Goal: Find contact information: Find contact information

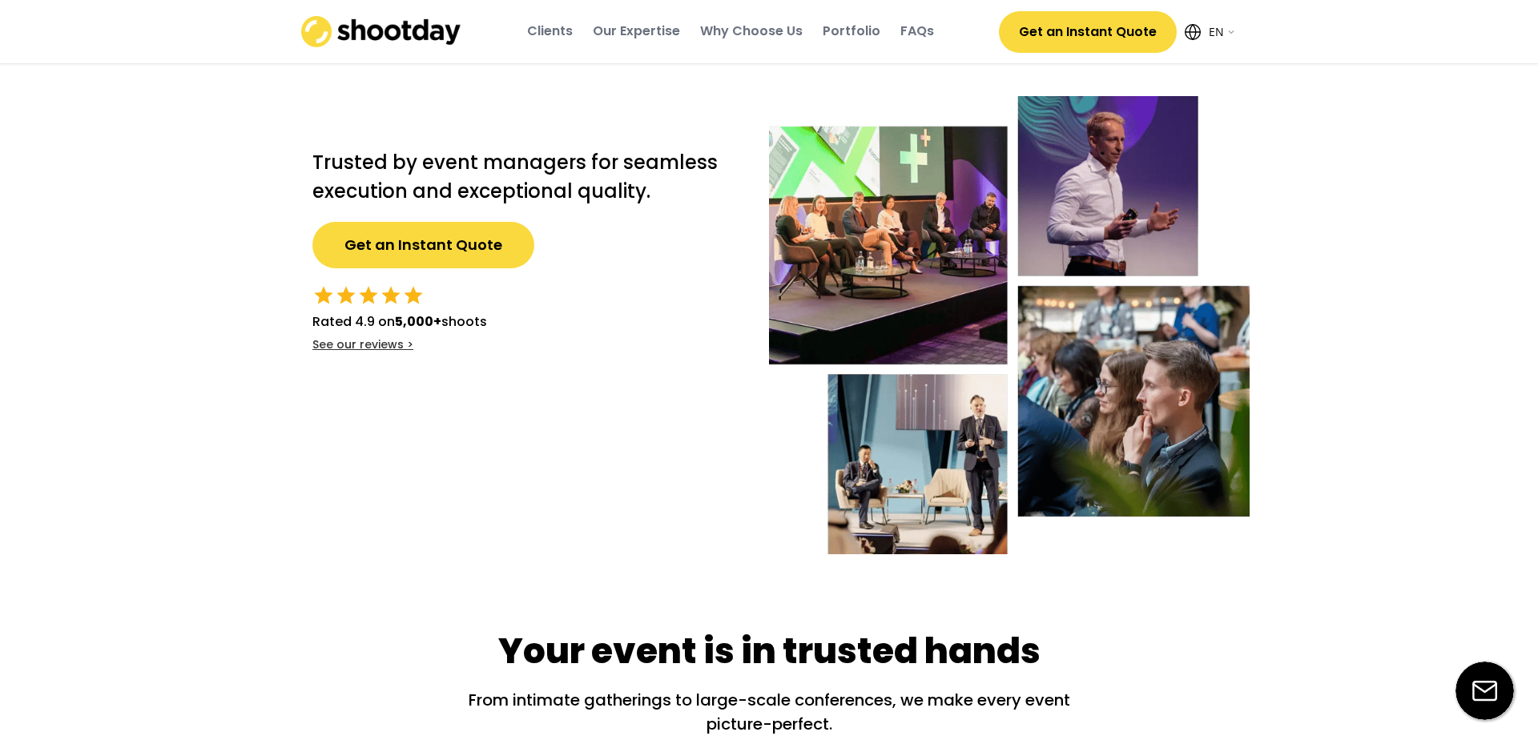
select select ""en""
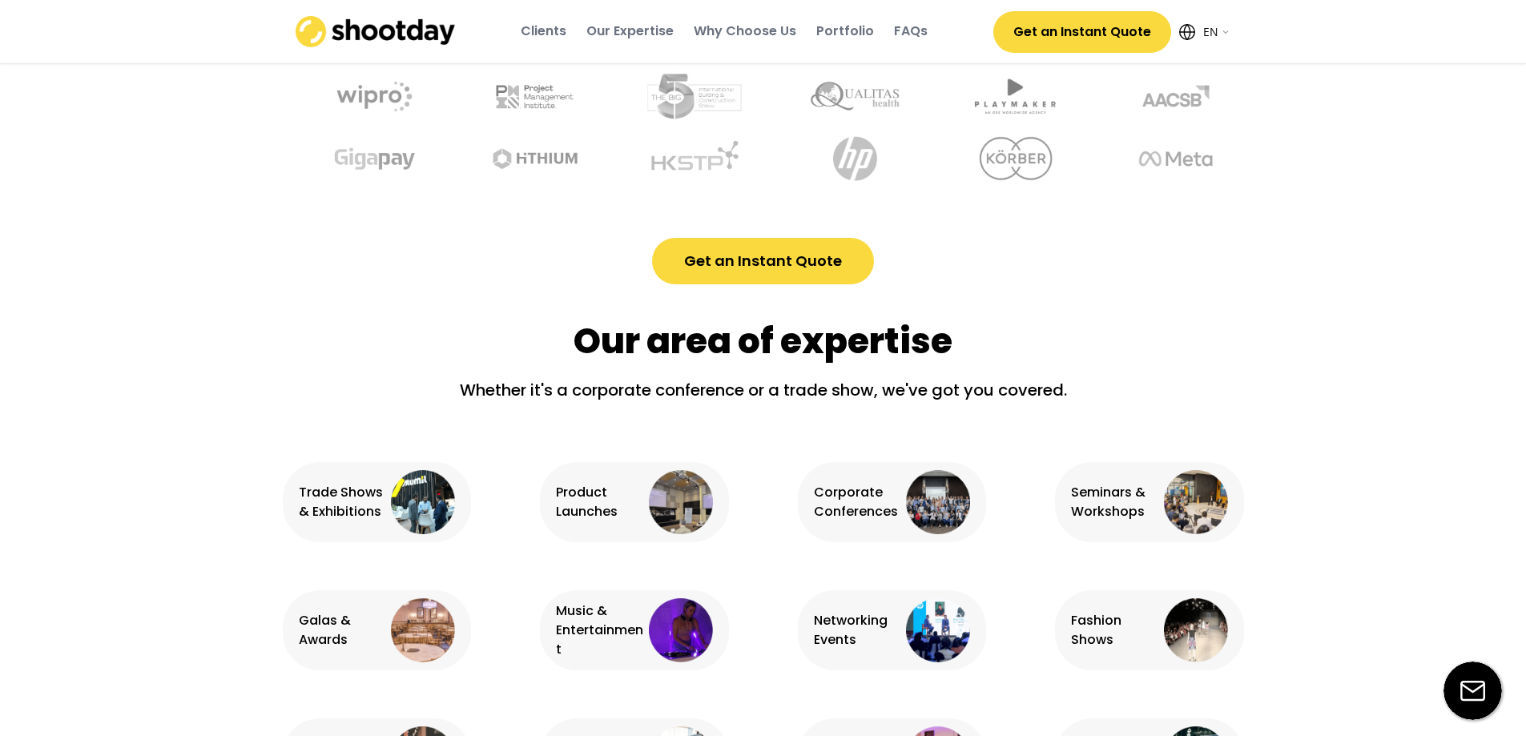
scroll to position [720, 0]
click at [835, 502] on div "Corporate Conferences" at bounding box center [858, 501] width 89 height 38
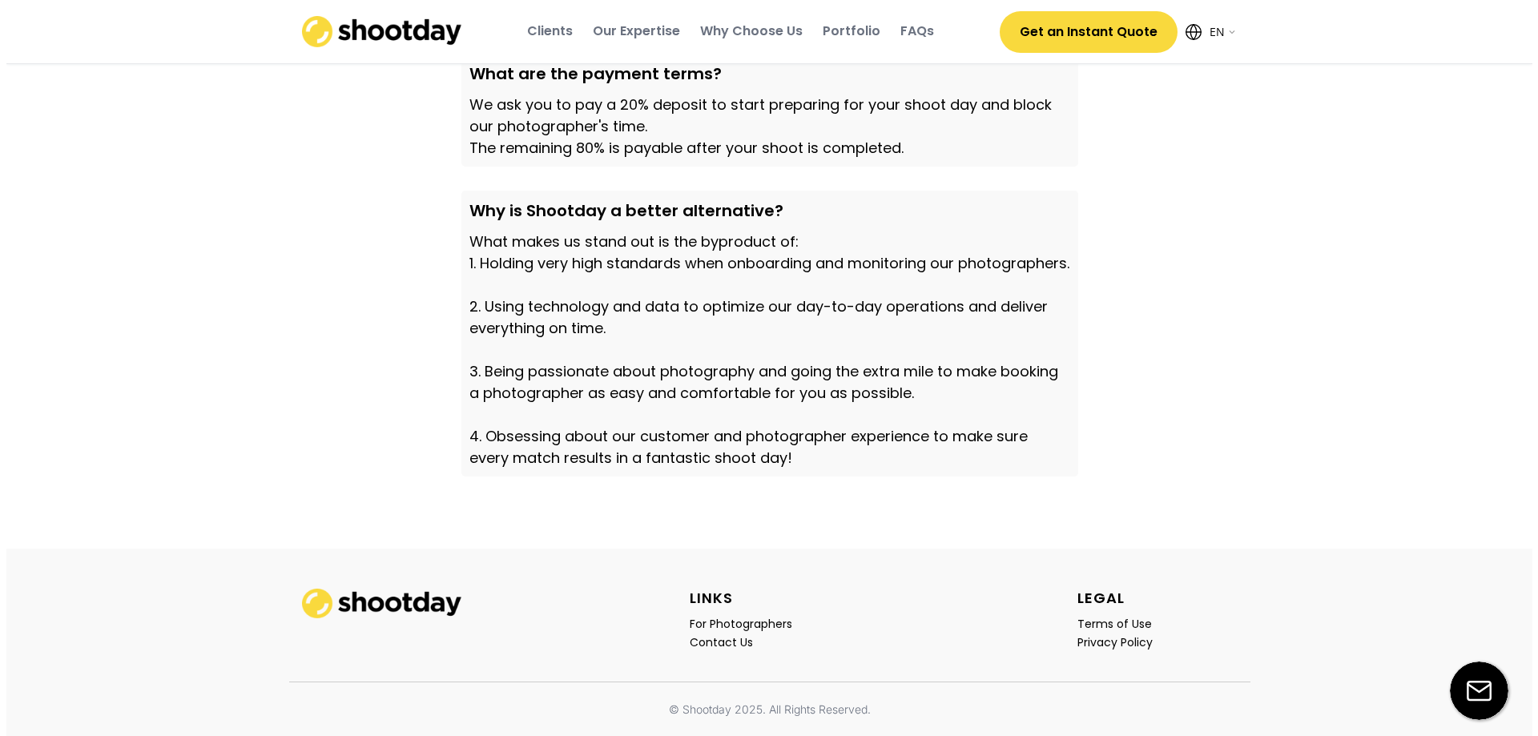
scroll to position [5494, 0]
click at [706, 639] on div "Contact Us" at bounding box center [714, 642] width 63 height 14
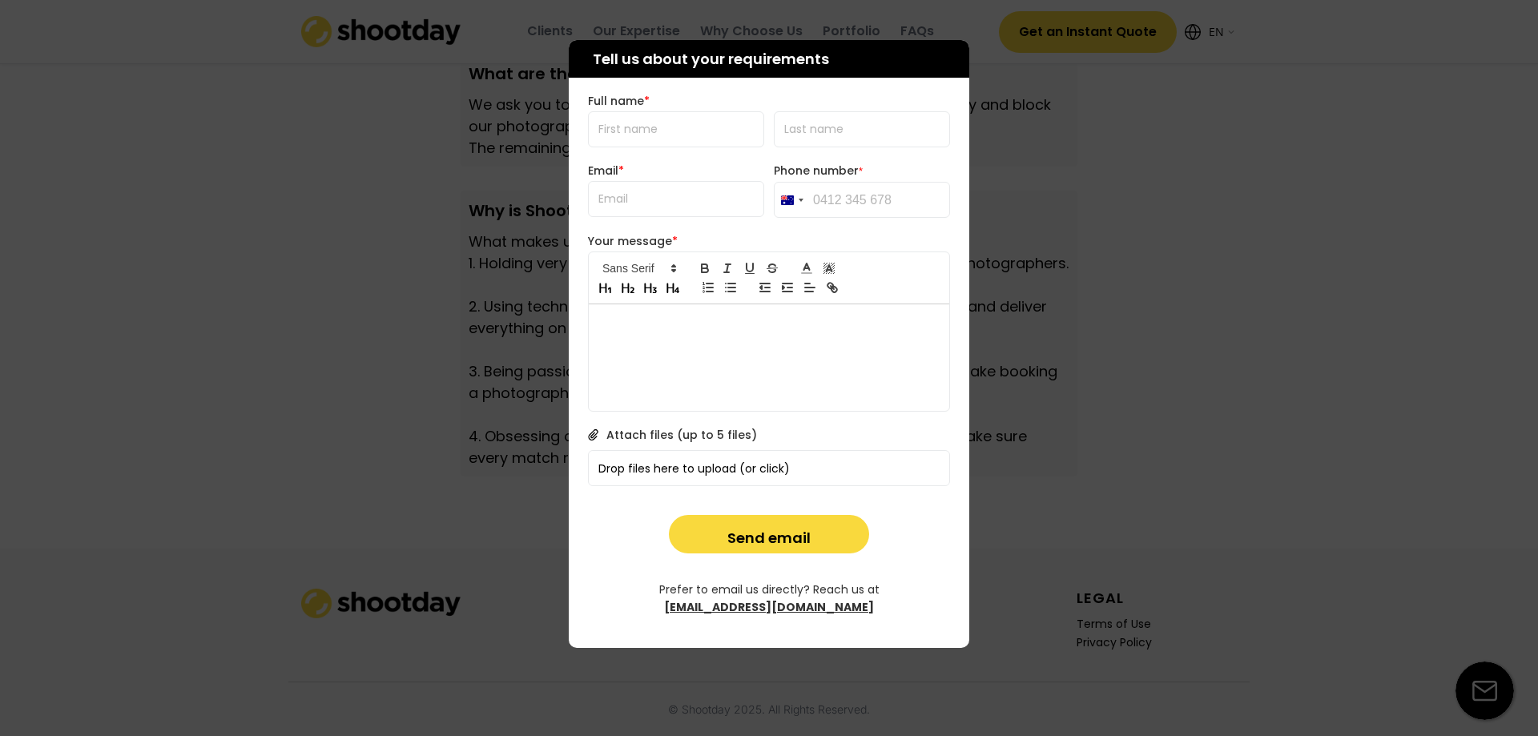
click at [848, 600] on div "[EMAIL_ADDRESS][DOMAIN_NAME]" at bounding box center [769, 608] width 210 height 16
